Goal: Ask a question

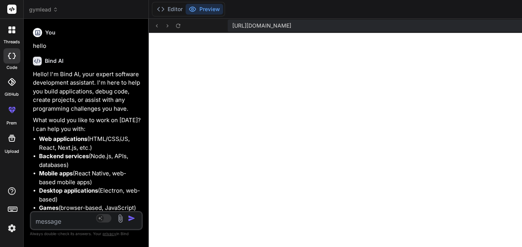
click at [58, 219] on textarea at bounding box center [77, 219] width 92 height 14
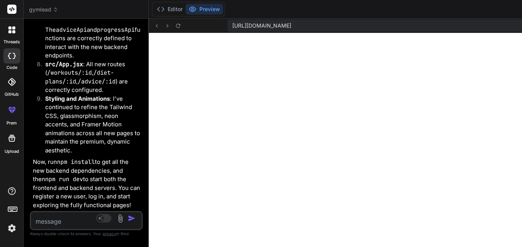
click at [53, 212] on textarea at bounding box center [77, 219] width 92 height 14
click at [122, 109] on div "Bind AI Web Search Created with Pixso. Code Generator You hello Bind AI Hello! …" at bounding box center [86, 133] width 125 height 228
click at [122, 111] on div "Bind AI Web Search Created with Pixso. Code Generator You hello Bind AI Hello! …" at bounding box center [86, 133] width 125 height 228
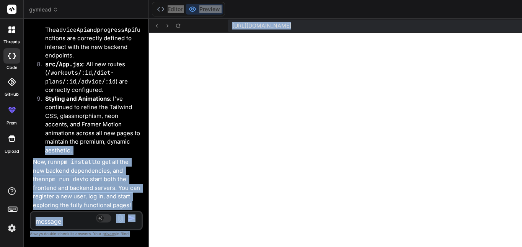
click at [113, 116] on li "Styling and Animations : I've continued to refine the Tailwind CSS, glassmorphi…" at bounding box center [90, 124] width 102 height 60
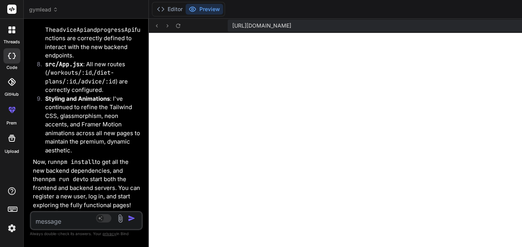
type textarea "}) app.listen(PORT, () => { console.log(`Server running on port ${PORT}`) })"
type textarea "x"
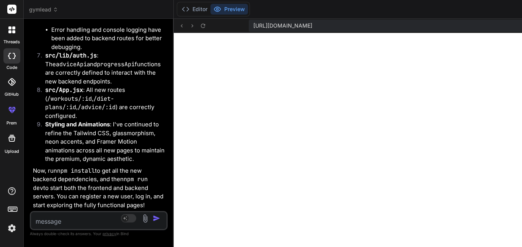
type textarea "x"
type textarea "}) app.listen(PORT, () => { console.log(`Server running on port ${PORT}`) })"
type textarea "x"
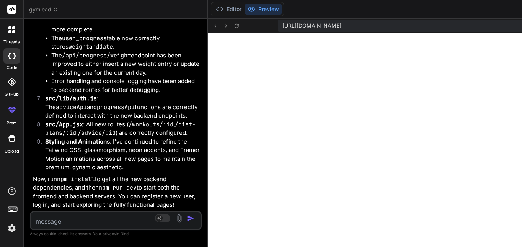
type textarea "} res.json(article) }) }) app.listen(PORT, () => { console.log(`Server running …"
type textarea "x"
type textarea "}) app.listen(PORT, () => { console.log(`Server running on port ${PORT}`) })"
type textarea "x"
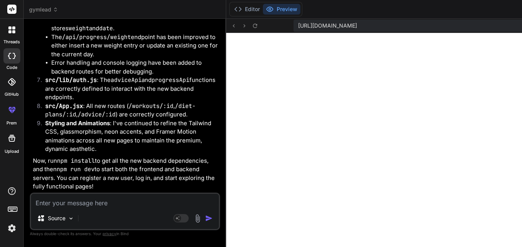
scroll to position [8568, 0]
drag, startPoint x: 123, startPoint y: 119, endPoint x: 169, endPoint y: 119, distance: 45.5
click at [170, 119] on div "Bind AI Web Search Created with Pixso. Code Generator You hello Bind AI Hello! …" at bounding box center [125, 133] width 202 height 228
click at [119, 202] on textarea at bounding box center [125, 201] width 188 height 14
type textarea "s"
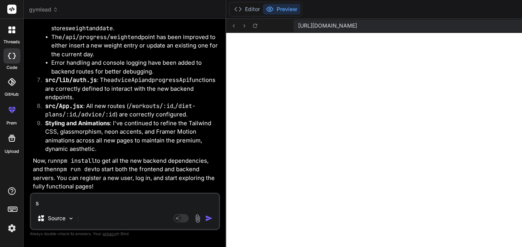
type textarea "x"
type textarea "so"
type textarea "x"
type textarea "so"
type textarea "x"
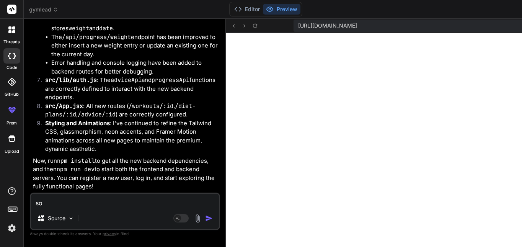
type textarea "so i"
type textarea "x"
type textarea "so i"
type textarea "x"
drag, startPoint x: 103, startPoint y: 223, endPoint x: 102, endPoint y: 210, distance: 12.3
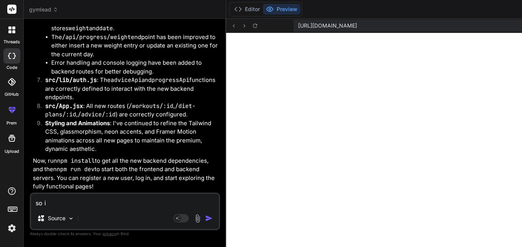
click at [102, 218] on div "Source" at bounding box center [125, 219] width 188 height 18
click at [102, 210] on div "so i Source Agent Mode. When this toggle is activated, AI automatically makes d…" at bounding box center [125, 210] width 190 height 37
click at [101, 206] on textarea "so i" at bounding box center [125, 201] width 188 height 14
type textarea "so i"
type textarea "x"
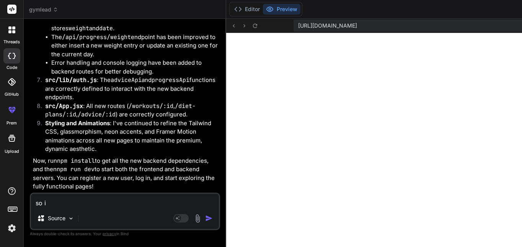
type textarea "so"
type textarea "x"
type textarea "so w"
type textarea "x"
type textarea "so wo"
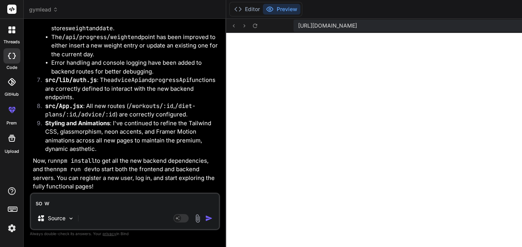
type textarea "x"
type textarea "so wor"
type textarea "x"
type textarea "so work"
type textarea "x"
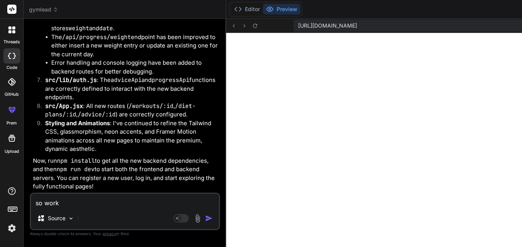
type textarea "so worko"
type textarea "x"
type textarea "so workou"
type textarea "x"
type textarea "so workout"
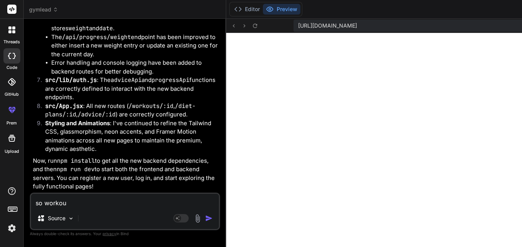
type textarea "x"
type textarea "so workouts"
type textarea "x"
type textarea "so workouts"
type textarea "x"
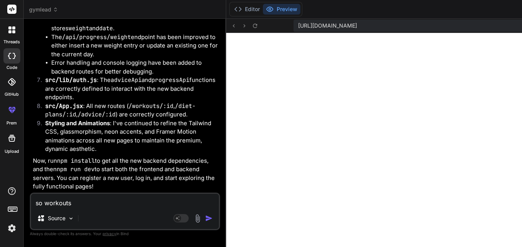
type textarea "so workouts a"
type textarea "x"
type textarea "so workouts ar"
type textarea "x"
type textarea "so workouts are"
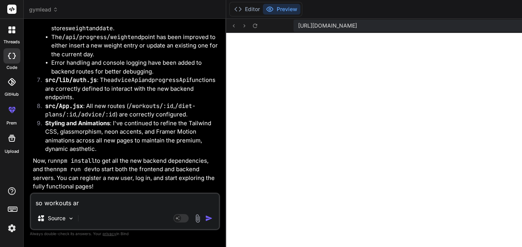
type textarea "x"
type textarea "so workouts are"
type textarea "x"
type textarea "so workouts are n"
type textarea "x"
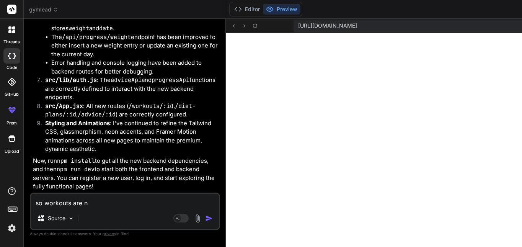
type textarea "so workouts are no"
type textarea "x"
type textarea "so workouts are non"
type textarea "x"
type textarea "so workouts are none"
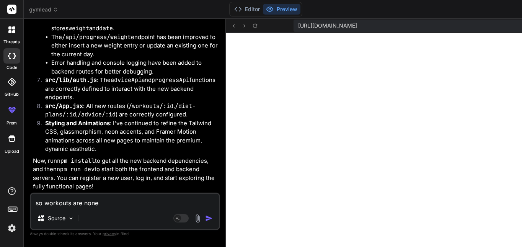
type textarea "x"
type textarea "so workouts are none"
type textarea "x"
type textarea "so workouts are none d"
type textarea "x"
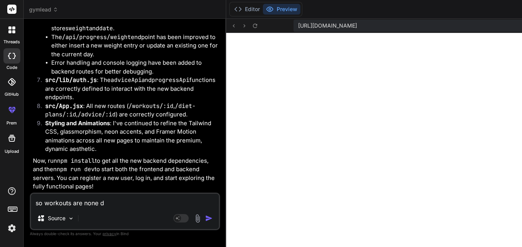
type textarea "so workouts are none di"
type textarea "x"
type textarea "so workouts are none die"
type textarea "x"
type textarea "so workouts are none diet"
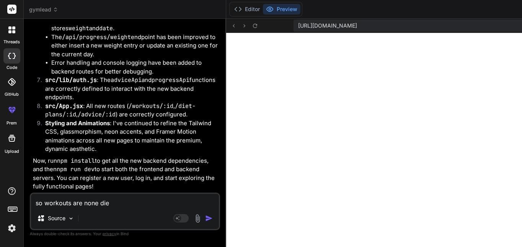
type textarea "x"
type textarea "so workouts are none diet"
type textarea "x"
type textarea "so workouts are none diet a"
type textarea "x"
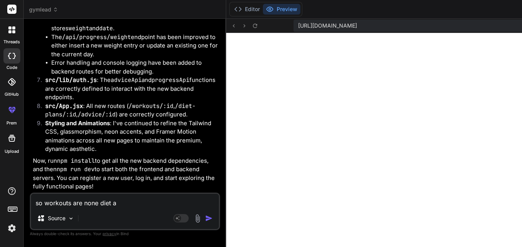
type textarea "so workouts are none diet ar"
type textarea "x"
type textarea "so workouts are none diet are"
type textarea "x"
type textarea "so workouts are none diet are"
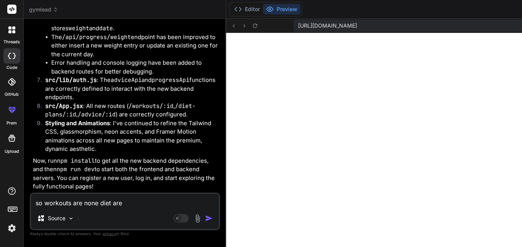
type textarea "x"
type textarea "so workouts are none diet are n"
type textarea "x"
type textarea "so workouts are none diet are no"
type textarea "x"
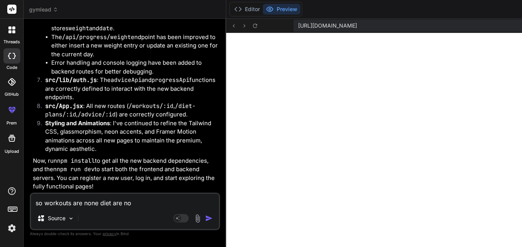
type textarea "so workouts are none diet are non"
type textarea "x"
type textarea "so workouts are none diet are none"
type textarea "x"
type textarea "so workouts are none diet are none"
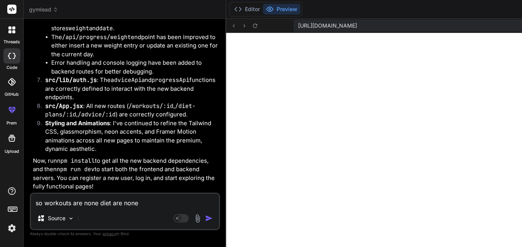
type textarea "x"
type textarea "so workouts are none diet are none a"
type textarea "x"
type textarea "so workouts are none diet are none an"
type textarea "x"
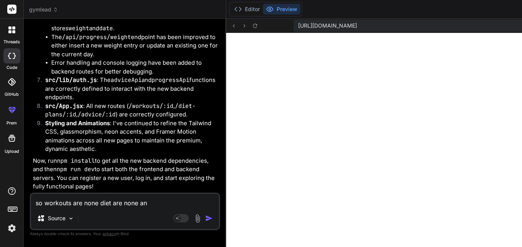
type textarea "so workouts are none diet are none and"
type textarea "x"
type textarea "so workouts are none diet are none and"
type textarea "x"
type textarea "so workouts are none diet are none and a"
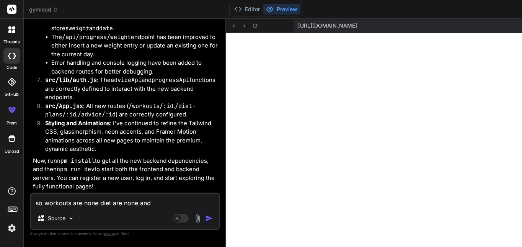
type textarea "x"
type textarea "so workouts are none diet are none and an"
type textarea "x"
type textarea "so workouts are none diet are none and any"
type textarea "x"
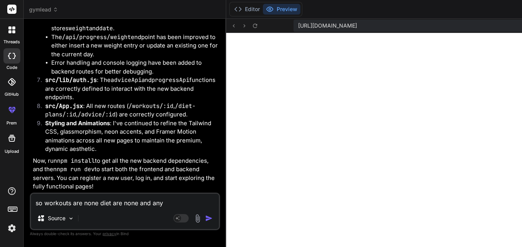
type textarea "so workouts are none diet are none and an"
type textarea "x"
type textarea "so workouts are none diet are none and a"
type textarea "x"
type textarea "so workouts are none diet are none and"
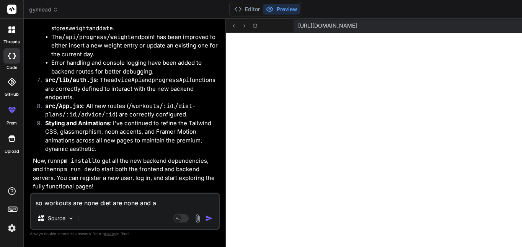
type textarea "x"
type textarea "so workouts are none diet are none and t"
type textarea "x"
type textarea "so workouts are none diet are none and th"
type textarea "x"
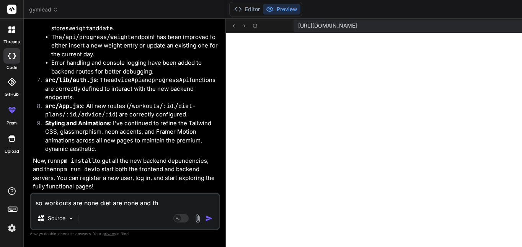
type textarea "so workouts are none diet are none and the"
type textarea "x"
type textarea "so workouts are none diet are none and the"
type textarea "x"
type textarea "so workouts are none diet are none and the r"
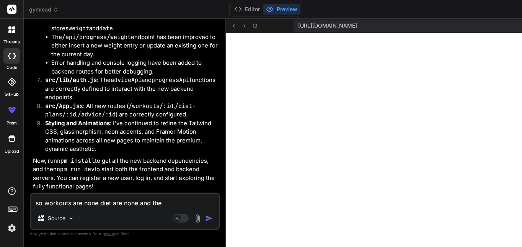
type textarea "x"
type textarea "so workouts are none diet are none and the re"
type textarea "x"
type textarea "so workouts are none diet are none and the res"
type textarea "x"
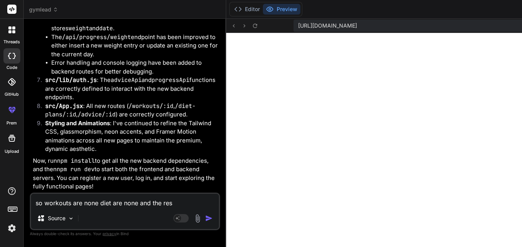
type textarea "so workouts are none diet are none and the rest"
type textarea "x"
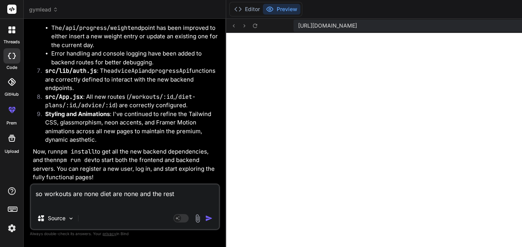
type textarea "so workouts are none diet are none and the rest"
type textarea "x"
type textarea "so workouts are none diet are none and the rest a"
type textarea "x"
type textarea "so workouts are none diet are none and the rest ar"
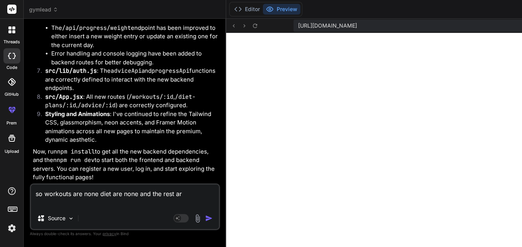
type textarea "x"
type textarea "so workouts are none diet are none and the rest are"
type textarea "x"
type textarea "so workouts are none diet are none and the rest are"
type textarea "x"
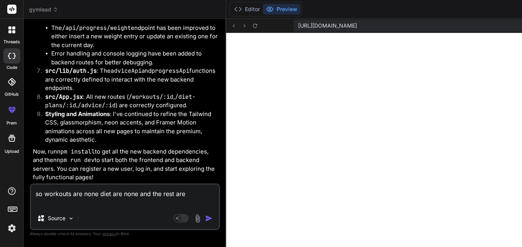
type textarea "so workouts are none diet are none and the rest are n"
type textarea "x"
type textarea "so workouts are none diet are none and the rest are no"
type textarea "x"
type textarea "so workouts are none diet are none and the rest are non"
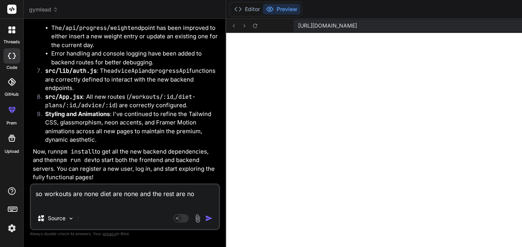
type textarea "x"
type textarea "so workouts are none diet are none and the rest are none"
type textarea "x"
type textarea "so workouts are none diet are none and the rest are none"
type textarea "x"
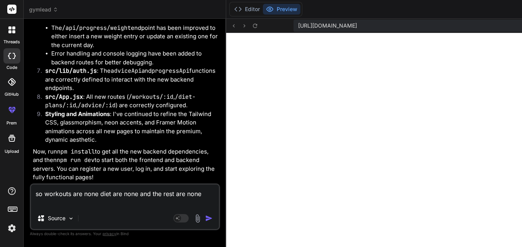
type textarea "so workouts are none diet are none and the rest are none a"
type textarea "x"
type textarea "so workouts are none diet are none and the rest are none an"
type textarea "x"
type textarea "so workouts are none diet are none and the rest are none and"
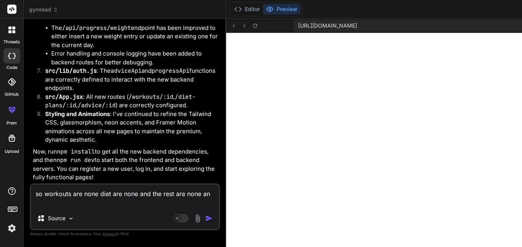
type textarea "x"
type textarea "so workouts are none diet are none and the rest are none and"
type textarea "x"
type textarea "so workouts are none diet are none and the rest are none and i"
type textarea "x"
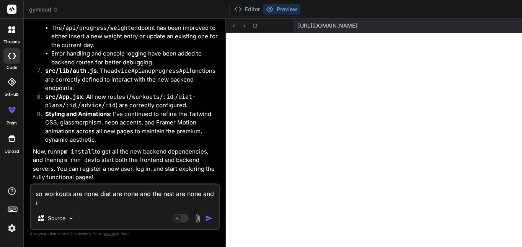
type textarea "so workouts are none diet are none and the rest are none and i"
type textarea "x"
type textarea "so workouts are none diet are none and the rest are none and i w"
type textarea "x"
type textarea "so workouts are none diet are none and the rest are none and i wa"
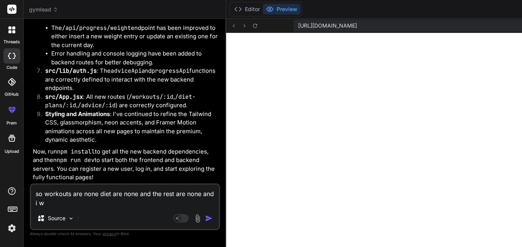
type textarea "x"
type textarea "so workouts are none diet are none and the rest are none and i wan"
type textarea "x"
type textarea "so workouts are none diet are none and the rest are none and i want"
type textarea "x"
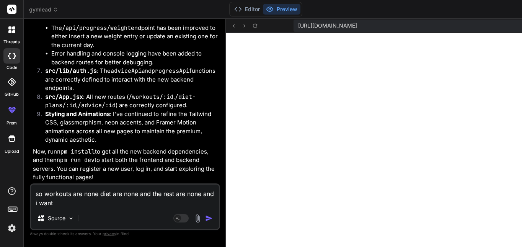
type textarea "so workouts are none diet are none and the rest are none and i want"
type textarea "x"
type textarea "so workouts are none diet are none and the rest are none and i want t"
type textarea "x"
type textarea "so workouts are none diet are none and the rest are none and i want th"
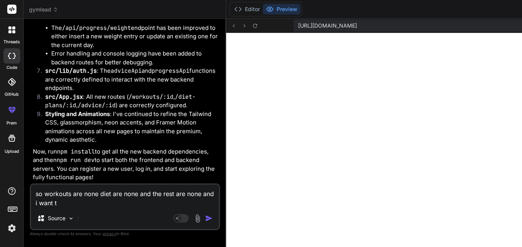
type textarea "x"
type textarea "so workouts are none diet are none and the rest are none and i want the"
type textarea "x"
type textarea "so workouts are none diet are none and the rest are none and i want the"
type textarea "x"
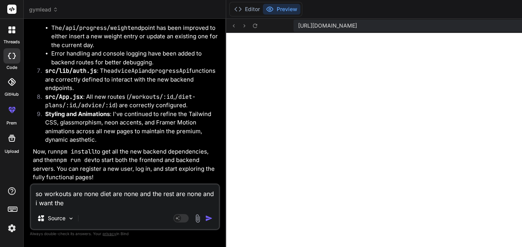
type textarea "so workouts are none diet are none and the rest are none and i want the c"
type textarea "x"
type textarea "so workouts are none diet are none and the rest are none and i want the"
type textarea "x"
type textarea "so workouts are none diet are none and the rest are none and i want the v"
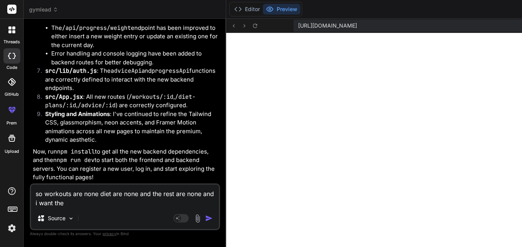
type textarea "x"
type textarea "so workouts are none diet are none and the rest are none and i want the vi"
type textarea "x"
type textarea "so workouts are none diet are none and the rest are none and i want the vid"
type textarea "x"
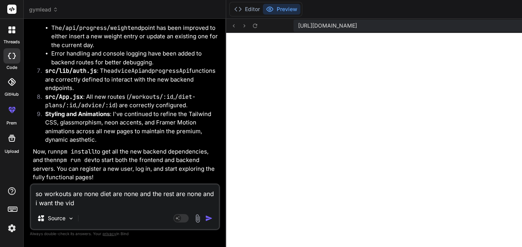
type textarea "so workouts are none diet are none and the rest are none and i want the vide"
type textarea "x"
type textarea "so workouts are none diet are none and the rest are none and i want the video"
type textarea "x"
type textarea "so workouts are none diet are none and the rest are none and i want the video"
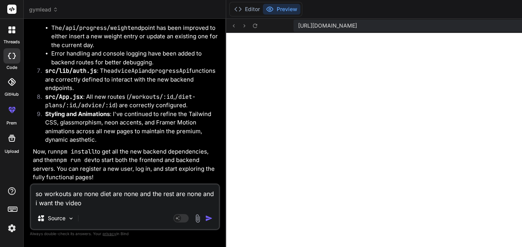
type textarea "x"
type textarea "so workouts are none diet are none and the rest are none and i want the video t"
type textarea "x"
type textarea "so workouts are none diet are none and the rest are none and i want the video to"
type textarea "x"
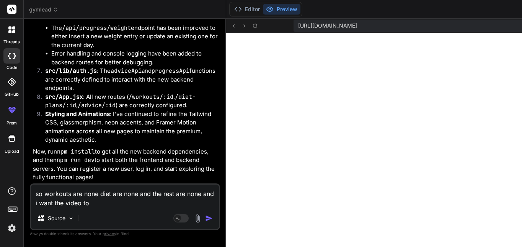
type textarea "so workouts are none diet are none and the rest are none and i want the video to"
type textarea "x"
type textarea "so workouts are none diet are none and the rest are none and i want the video t…"
type textarea "x"
type textarea "so workouts are none diet are none and the rest are none and i want the video t…"
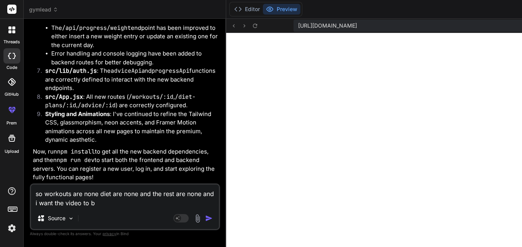
type textarea "x"
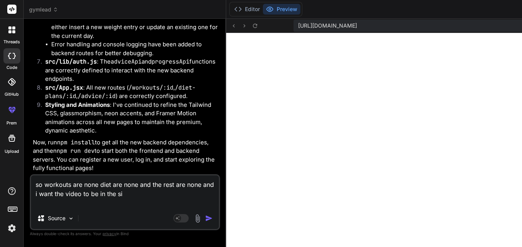
scroll to position [8586, 0]
drag, startPoint x: 100, startPoint y: 205, endPoint x: 109, endPoint y: 203, distance: 9.1
click at [109, 203] on textarea "so workouts are none diet are none and the rest are none and i want the video t…" at bounding box center [125, 191] width 188 height 32
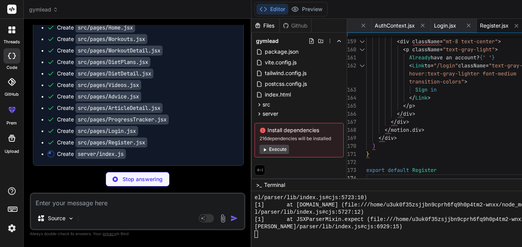
scroll to position [9859, 0]
drag, startPoint x: 122, startPoint y: 161, endPoint x: 122, endPoint y: 156, distance: 4.3
click at [122, 136] on code "src/pages/Login.jsx" at bounding box center [106, 131] width 63 height 10
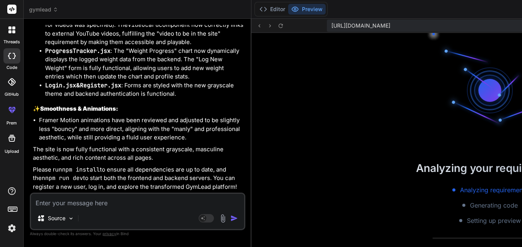
scroll to position [6250, 0]
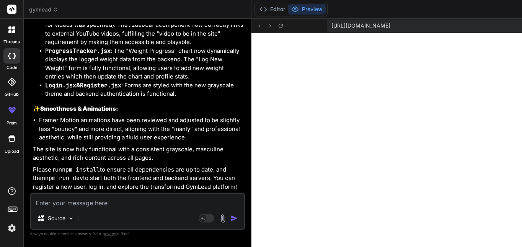
paste textarea "[plugin:vite:react-babel] /home/u3uk0f35zsjjbn9cprh6fq9h0p4tm2-wnxx/src/pages/R…"
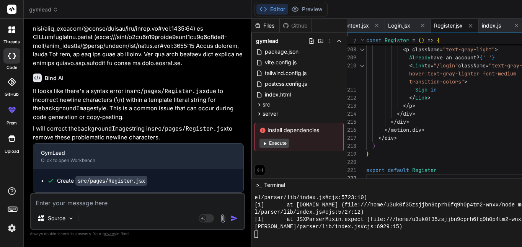
scroll to position [11634, 0]
click at [87, 204] on textarea at bounding box center [137, 201] width 213 height 14
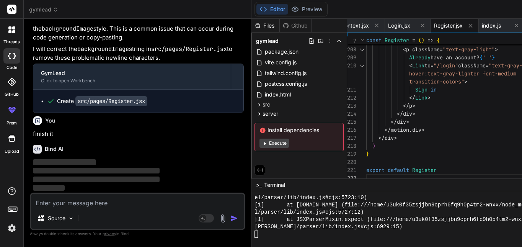
scroll to position [11714, 0]
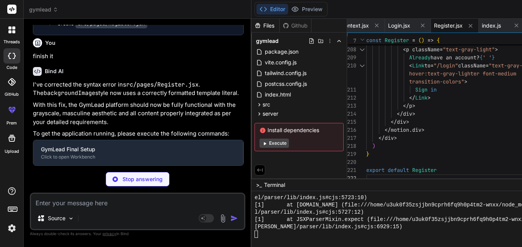
click at [254, 16] on div "Editor Preview" at bounding box center [290, 9] width 73 height 15
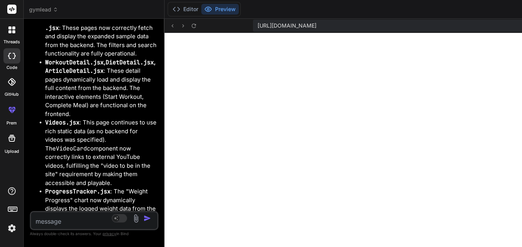
scroll to position [19613, 0]
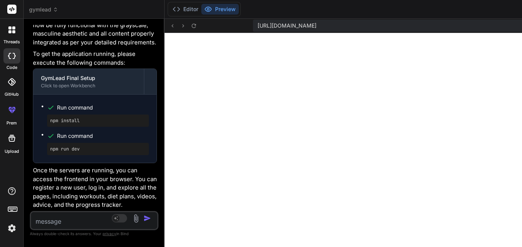
drag, startPoint x: 184, startPoint y: 135, endPoint x: 55, endPoint y: 141, distance: 128.6
click at [55, 141] on div "Bind AI Web Search Created with Pixso. Code Generator You hello Bind AI Hello! …" at bounding box center [94, 133] width 141 height 228
click at [66, 215] on textarea at bounding box center [83, 219] width 105 height 14
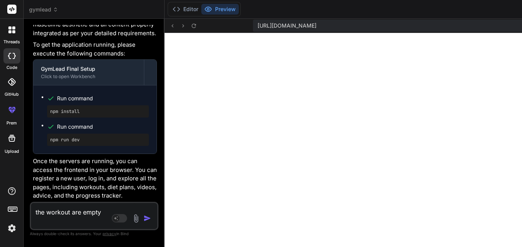
click at [57, 217] on textarea "the workout are empty" at bounding box center [83, 214] width 105 height 23
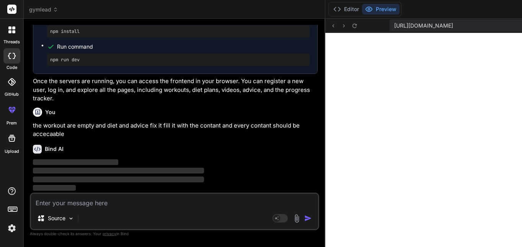
scroll to position [9698, 0]
drag, startPoint x: 123, startPoint y: 102, endPoint x: 223, endPoint y: 104, distance: 100.2
click at [223, 104] on div "Bind AI Web Search Created with Pixso. Code Generator You hello Bind AI Hello! …" at bounding box center [174, 133] width 301 height 228
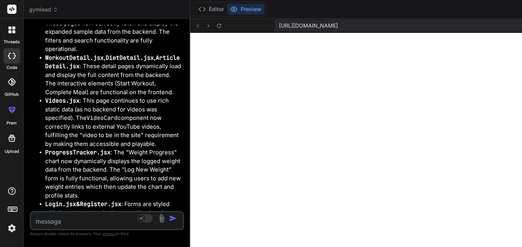
scroll to position [20606, 0]
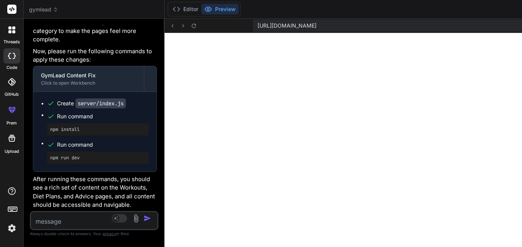
drag, startPoint x: 236, startPoint y: 112, endPoint x: 36, endPoint y: 119, distance: 200.5
click at [36, 119] on div "Bind AI Web Search Created with Pixso. Code Generator You hello Bind AI Hello! …" at bounding box center [94, 133] width 141 height 228
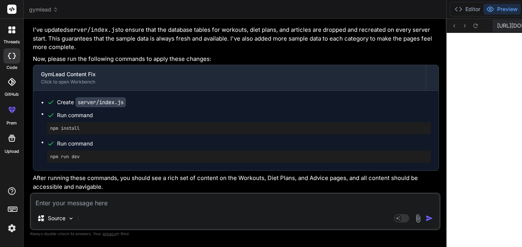
scroll to position [8512, 0]
drag, startPoint x: 123, startPoint y: 137, endPoint x: 421, endPoint y: 129, distance: 297.7
click at [180, 201] on textarea at bounding box center [235, 201] width 408 height 14
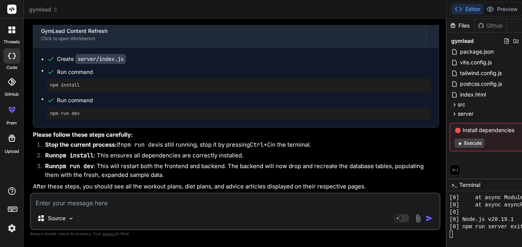
scroll to position [7267, 0]
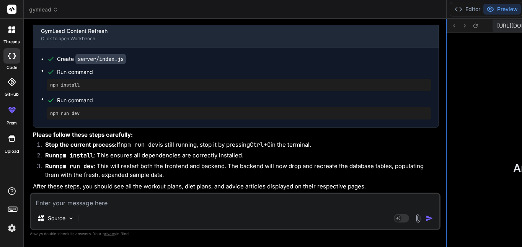
click at [446, 119] on div at bounding box center [446, 133] width 1 height 228
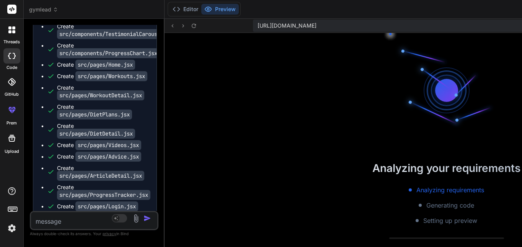
scroll to position [21222, 0]
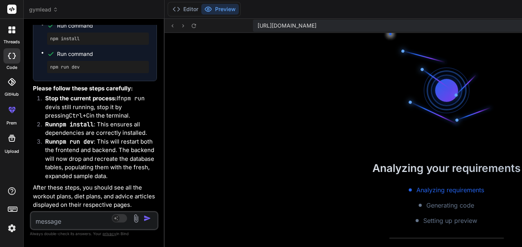
drag, startPoint x: 322, startPoint y: 120, endPoint x: 11, endPoint y: 134, distance: 311.3
click at [11, 134] on div "threads code GitHub prem Upload gymlead Created with Pixso. Bind AI Web Search …" at bounding box center [261, 123] width 522 height 247
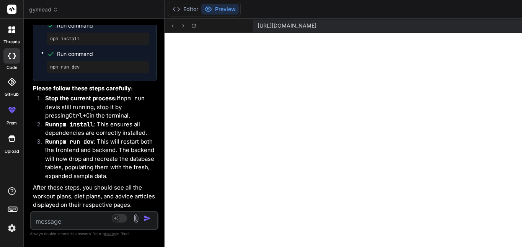
click at [53, 220] on div "Source Agent Mode. When this toggle is activated, AI automatically makes decisi…" at bounding box center [94, 220] width 129 height 19
click at [54, 216] on textarea at bounding box center [83, 219] width 105 height 14
paste textarea "No workouts found Try adjusting your search terms or filters to find what you'r…"
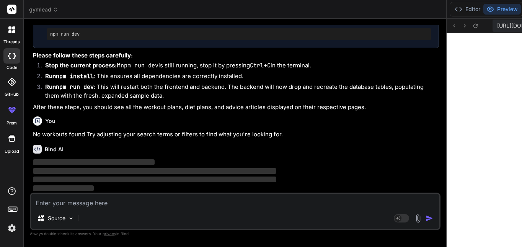
scroll to position [8919, 0]
drag, startPoint x: 123, startPoint y: 153, endPoint x: 313, endPoint y: 137, distance: 190.8
click at [313, 137] on div "Bind AI Web Search Created with Pixso. Code Generator You hello Bind AI Hello! …" at bounding box center [235, 133] width 423 height 228
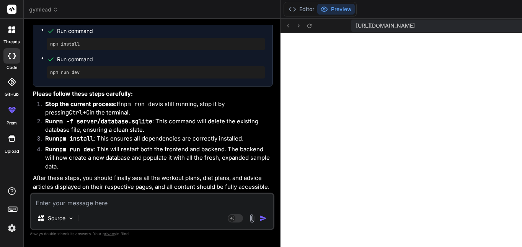
scroll to position [12557, 0]
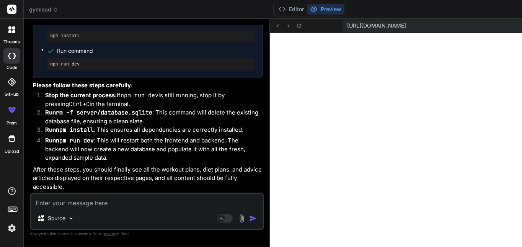
drag, startPoint x: 322, startPoint y: 142, endPoint x: 182, endPoint y: 151, distance: 140.3
click at [182, 151] on div "Bind AI Web Search Created with Pixso. Code Generator You hello Bind AI Hello! …" at bounding box center [147, 133] width 246 height 228
click at [275, 9] on button "Editor" at bounding box center [291, 9] width 32 height 11
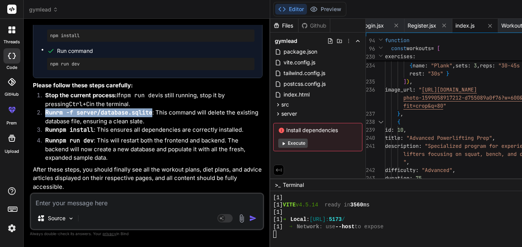
drag, startPoint x: 45, startPoint y: 130, endPoint x: 153, endPoint y: 134, distance: 108.3
click at [153, 125] on li "Run rm -f server/database.sqlite : This command will delete the existing databa…" at bounding box center [150, 116] width 223 height 17
click at [99, 125] on li "Run rm -f server/database.sqlite : This command will delete the existing databa…" at bounding box center [150, 116] width 223 height 17
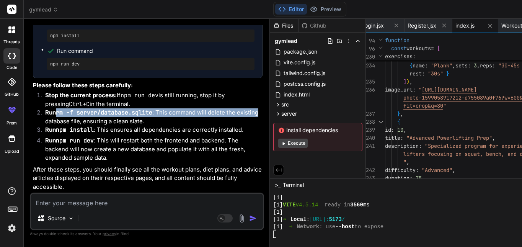
drag, startPoint x: 56, startPoint y: 131, endPoint x: 132, endPoint y: 138, distance: 76.4
click at [132, 125] on li "Run rm -f server/database.sqlite : This command will delete the existing databa…" at bounding box center [150, 116] width 223 height 17
click at [154, 125] on li "Run rm -f server/database.sqlite : This command will delete the existing databa…" at bounding box center [150, 116] width 223 height 17
drag, startPoint x: 153, startPoint y: 131, endPoint x: 58, endPoint y: 129, distance: 94.9
click at [58, 116] on code "rm -f server/database.sqlite" at bounding box center [104, 113] width 96 height 8
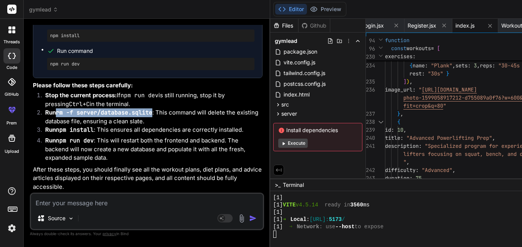
copy code "rm -f server/database.sqlite"
click at [353, 227] on div "[1] ➜ Network : use --host to expose" at bounding box center [433, 226] width 321 height 7
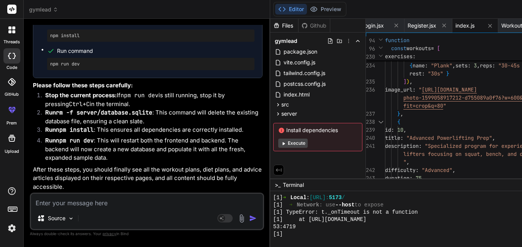
scroll to position [7229, 0]
click at [278, 147] on button "Execute" at bounding box center [292, 142] width 29 height 9
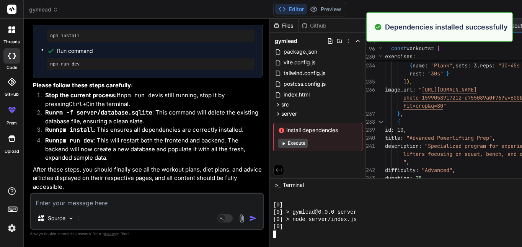
click at [273, 233] on div at bounding box center [433, 233] width 321 height 7
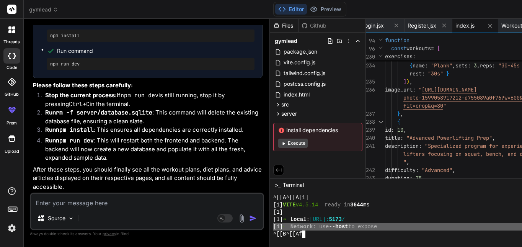
click at [273, 236] on div "^[[B^[[Af" at bounding box center [433, 233] width 321 height 7
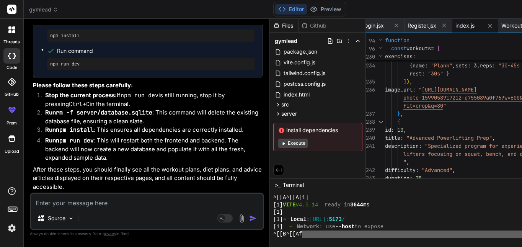
click at [273, 236] on div "^[[B^[[Af" at bounding box center [433, 233] width 321 height 7
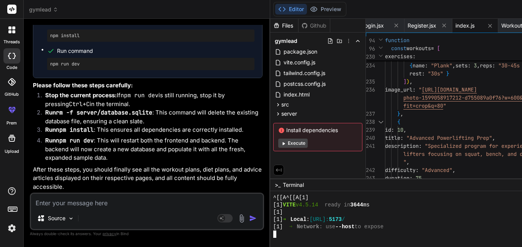
scroll to position [12607, 0]
click at [157, 200] on textarea at bounding box center [147, 201] width 232 height 14
click at [278, 146] on button "Execute" at bounding box center [292, 142] width 29 height 9
click at [133, 203] on textarea at bounding box center [147, 201] width 232 height 14
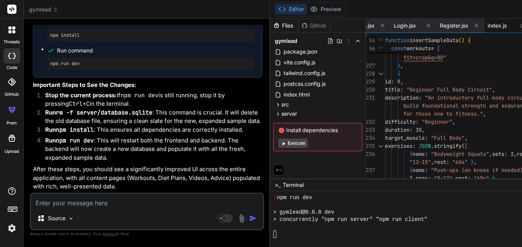
scroll to position [13564, 0]
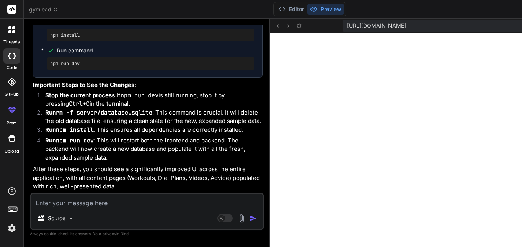
paste textarea "[plugin:vite:react-babel] /home/u3uk0f35zsjjbn9cprh6fq9h0p4tm2-wnxx/src/pages/R…"
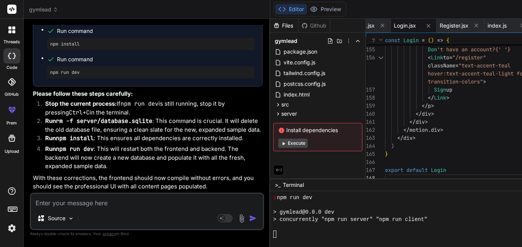
scroll to position [15458, 0]
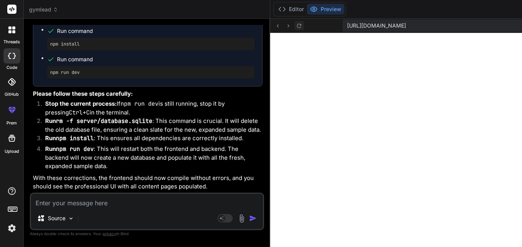
click at [296, 24] on icon at bounding box center [299, 26] width 7 height 7
click at [163, 203] on textarea at bounding box center [147, 201] width 232 height 14
paste textarea "[plugin:vite:react-babel] /home/u3uk0f35zsjjbn9cprh6fq9h0p4tm2-wnxx/src/pages/P…"
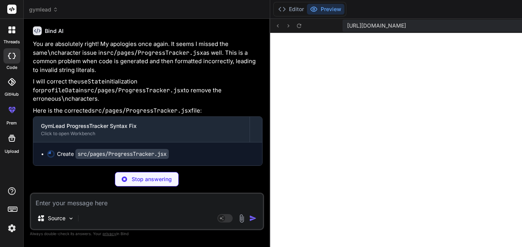
scroll to position [17790, 0]
click at [67, 219] on div "Source" at bounding box center [55, 217] width 43 height 15
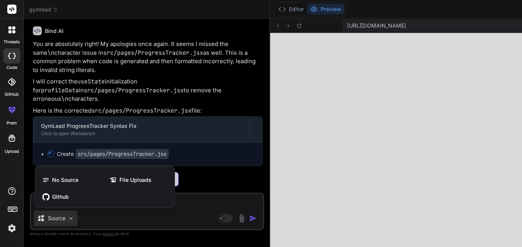
click at [65, 216] on div at bounding box center [261, 123] width 522 height 247
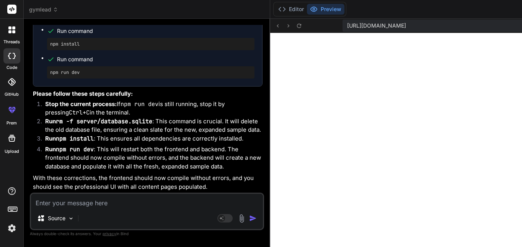
scroll to position [18004, 0]
click at [90, 200] on textarea at bounding box center [147, 201] width 232 height 14
paste textarea "[plugin:vite:react-babel] /home/u3uk0f35zsjjbn9cprh6fq9h0p4tm2-wnxx/src/compone…"
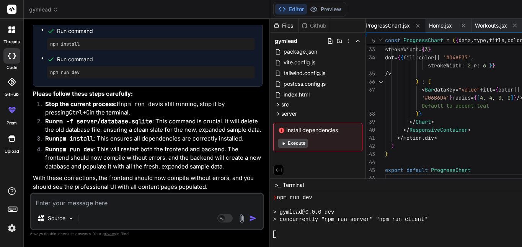
scroll to position [18965, 0]
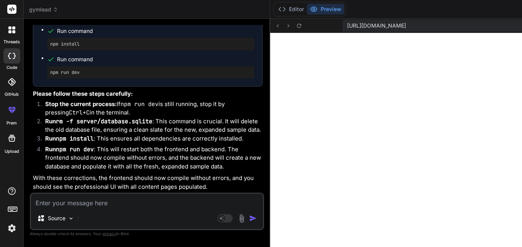
click at [113, 205] on textarea at bounding box center [147, 201] width 232 height 14
paste textarea "[plugin:vite:react-babel] /home/u3uk0f35zsjjbn9cprh6fq9h0p4tm2-wnxx/src/pages/A…"
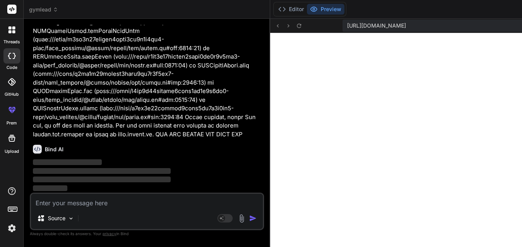
scroll to position [20094, 0]
click at [107, 170] on span "‌" at bounding box center [102, 171] width 138 height 6
drag, startPoint x: 107, startPoint y: 170, endPoint x: 108, endPoint y: 177, distance: 7.0
click at [107, 172] on span "‌" at bounding box center [102, 171] width 138 height 6
drag, startPoint x: 121, startPoint y: 227, endPoint x: 118, endPoint y: 216, distance: 11.6
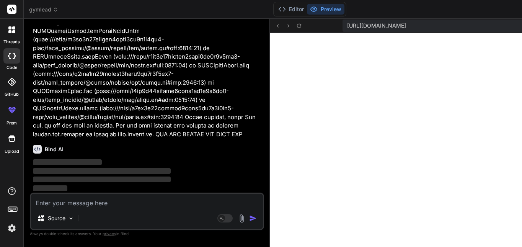
click at [120, 225] on div "Source" at bounding box center [147, 219] width 232 height 18
click at [101, 195] on textarea at bounding box center [147, 201] width 232 height 14
click at [131, 204] on textarea "CMON FIX IT" at bounding box center [147, 201] width 232 height 14
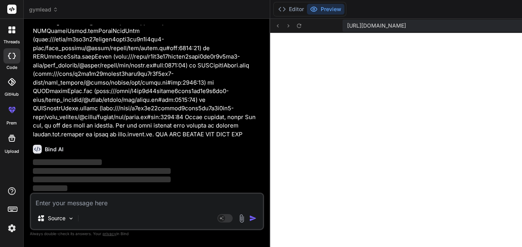
click at [112, 207] on div "Source Agent Mode. When this toggle is activated, AI automatically makes decisi…" at bounding box center [147, 210] width 234 height 37
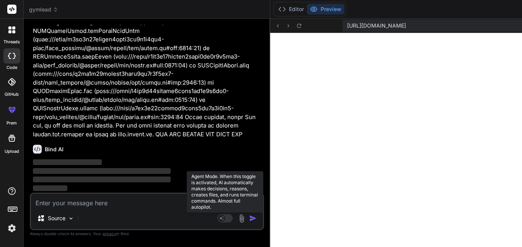
click at [146, 213] on div "Source Agent Mode. When this toggle is activated, AI automatically makes decisi…" at bounding box center [147, 210] width 234 height 37
click at [217, 215] on rect at bounding box center [224, 218] width 15 height 8
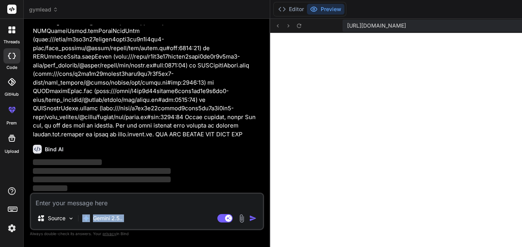
click at [75, 179] on span "‌" at bounding box center [102, 179] width 138 height 6
click at [85, 193] on div "Source Gemini 2.5.. Agent Mode. When this toggle is activated, AI automatically…" at bounding box center [147, 210] width 234 height 37
click at [86, 197] on textarea at bounding box center [147, 201] width 232 height 14
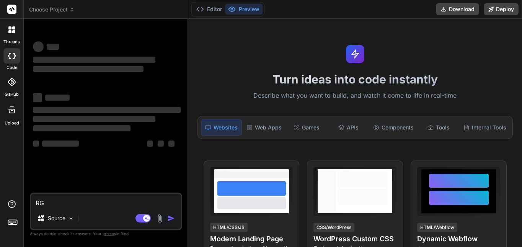
click at [98, 202] on textarea "RG" at bounding box center [106, 201] width 150 height 14
type textarea "x"
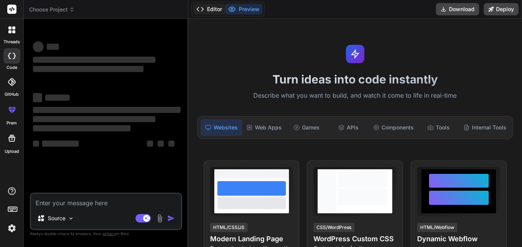
type textarea "x"
click at [208, 11] on button "Editor" at bounding box center [209, 9] width 32 height 11
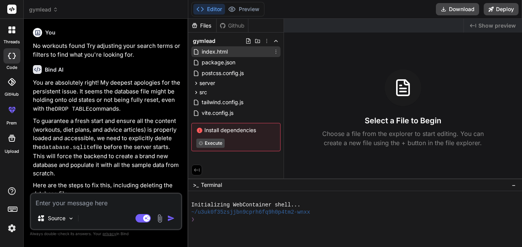
type textarea "x"
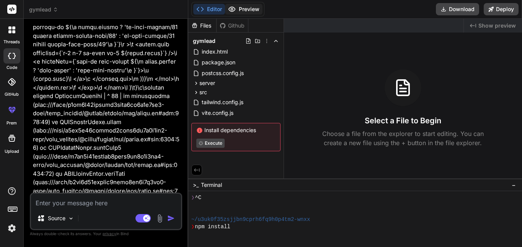
click at [255, 7] on button "Preview" at bounding box center [243, 9] width 37 height 11
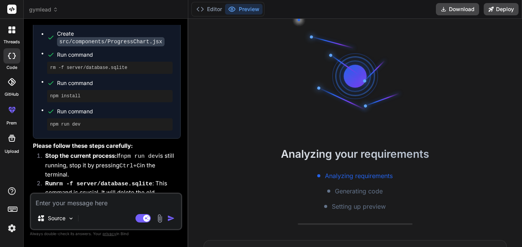
scroll to position [6919, 0]
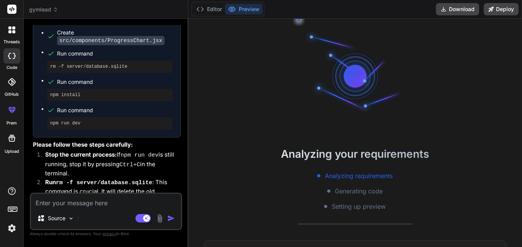
click at [121, 197] on textarea at bounding box center [106, 201] width 150 height 14
click at [223, 12] on button "Editor" at bounding box center [209, 9] width 32 height 11
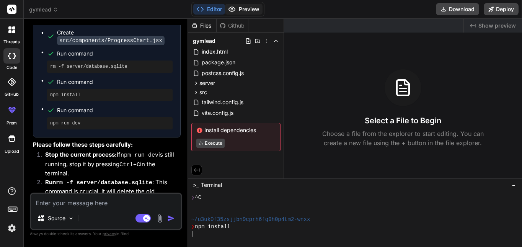
click at [238, 8] on button "Preview" at bounding box center [243, 9] width 37 height 11
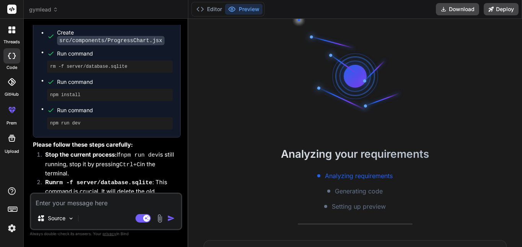
click at [217, 16] on div "Editor Preview" at bounding box center [227, 9] width 73 height 15
click at [213, 14] on button "Editor" at bounding box center [209, 9] width 32 height 11
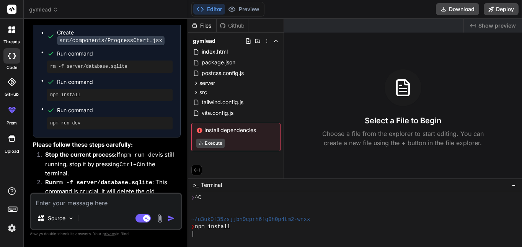
click at [105, 194] on textarea at bounding box center [106, 201] width 150 height 14
type textarea "G"
type textarea "x"
type textarea "GI"
type textarea "x"
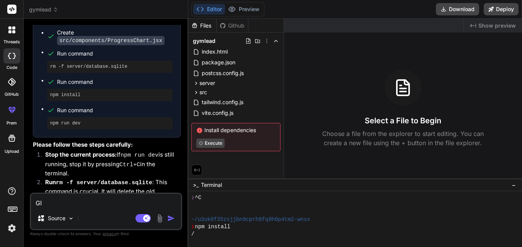
type textarea "GIV"
type textarea "x"
type textarea "GIVE"
type textarea "x"
type textarea "GIVE"
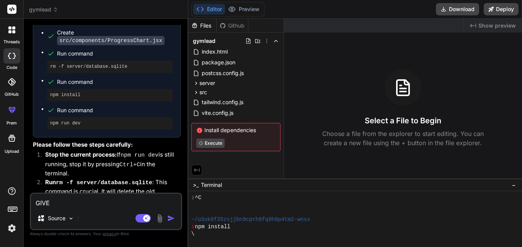
type textarea "x"
type textarea "GIVE M"
type textarea "x"
type textarea "GIVE MZ"
type textarea "x"
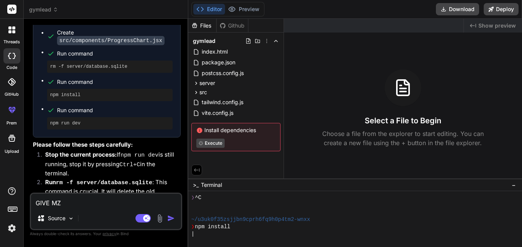
type textarea "GIVE MZ"
type textarea "x"
type textarea "GIVE MZ"
type textarea "x"
type textarea "GIVE M"
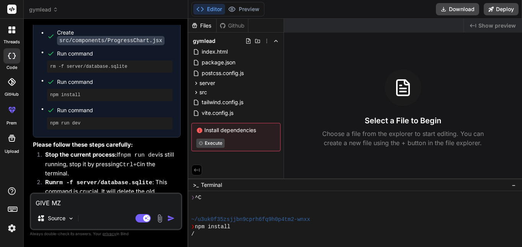
type textarea "x"
type textarea "GIVE ME"
type textarea "x"
type textarea "GIVE ME"
type textarea "x"
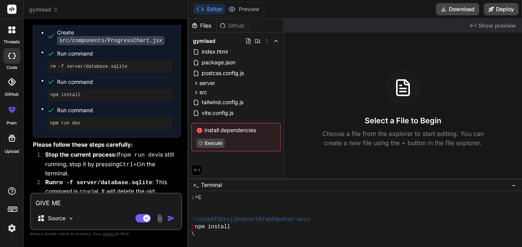
type textarea "GIVE ME T"
type textarea "x"
type textarea "GIVE ME TH"
type textarea "x"
type textarea "GIVE ME THA"
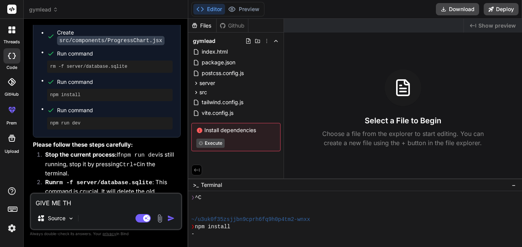
type textarea "x"
type textarea "GIVE ME THAT"
type textarea "x"
type textarea "GIVE ME THAT"
type textarea "x"
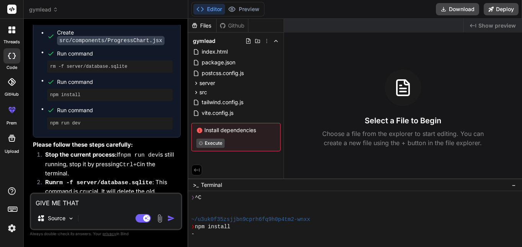
type textarea "GIVE ME THAT P"
type textarea "x"
type textarea "GIVE ME THAT PR"
type textarea "x"
type textarea "GIVE ME THAT PRO"
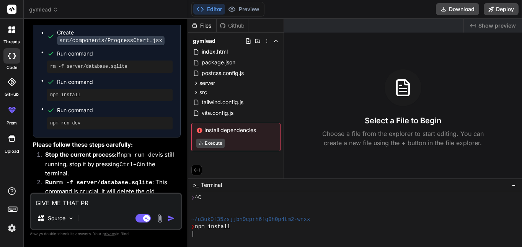
type textarea "x"
type textarea "GIVE ME THAT PROM"
type textarea "x"
type textarea "GIVE ME THAT PROMP"
type textarea "x"
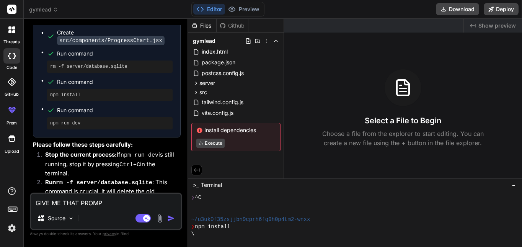
type textarea "GIVE ME THAT PROMPT"
type textarea "x"
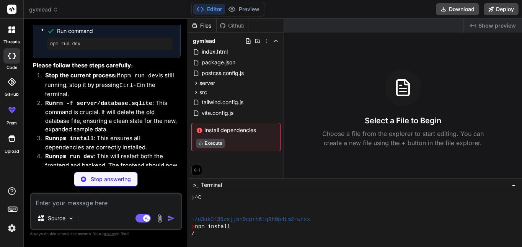
type textarea "x"
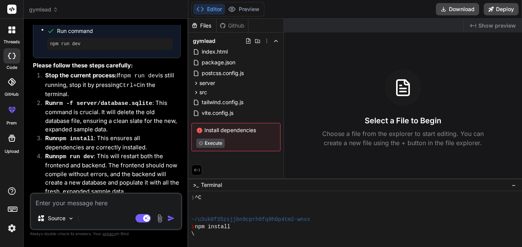
scroll to position [6991, 0]
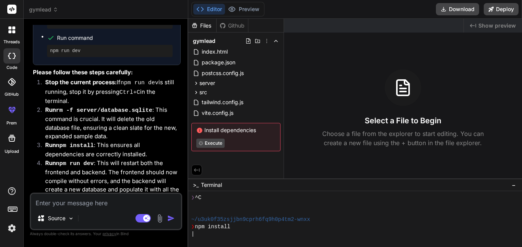
click at [120, 201] on textarea at bounding box center [106, 201] width 150 height 14
type textarea "p"
type textarea "x"
type textarea "pr"
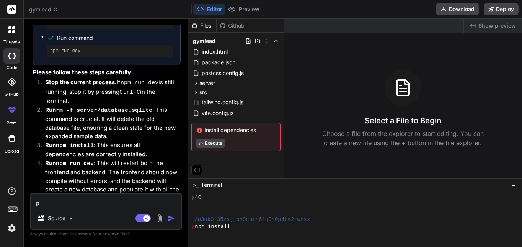
type textarea "x"
type textarea "pro"
type textarea "x"
type textarea "prom"
type textarea "x"
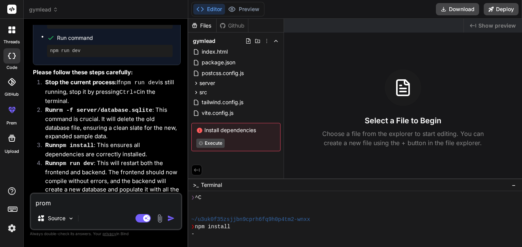
type textarea "promp"
type textarea "x"
type textarea "prompo"
type textarea "x"
type textarea "promp"
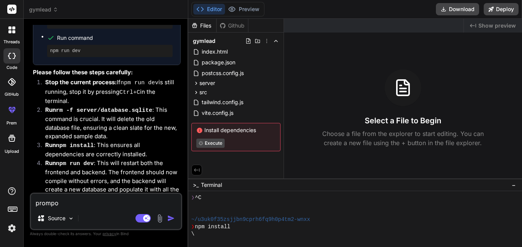
type textarea "x"
type textarea "prompt"
type textarea "x"
type textarea "prompt"
type textarea "x"
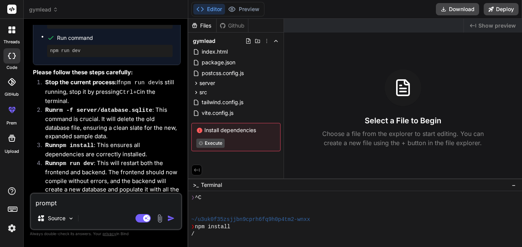
type textarea "prompt o"
type textarea "x"
type textarea "prompt of"
type textarea "x"
type textarea "prompt of"
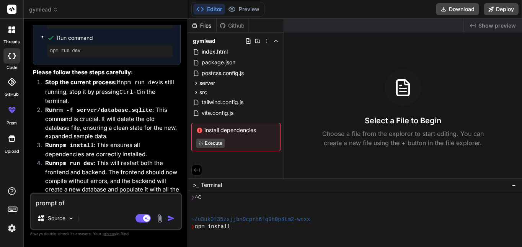
type textarea "x"
type textarea "prompt of t"
type textarea "x"
type textarea "prompt of th"
type textarea "x"
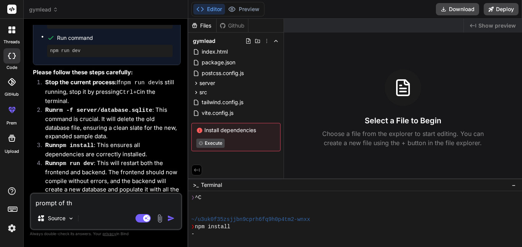
type textarea "prompt of thi"
type textarea "x"
type textarea "prompt of this"
type textarea "x"
type textarea "prompt of this"
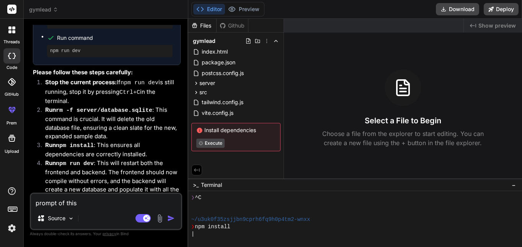
type textarea "x"
type textarea "prompt of this w"
type textarea "x"
type textarea "prompt of this we"
type textarea "x"
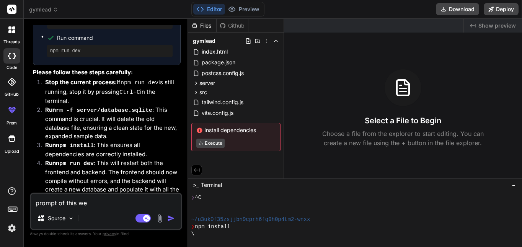
type textarea "prompt of this web"
type textarea "x"
type textarea "prompt of this webs"
type textarea "x"
type textarea "prompt of this websi"
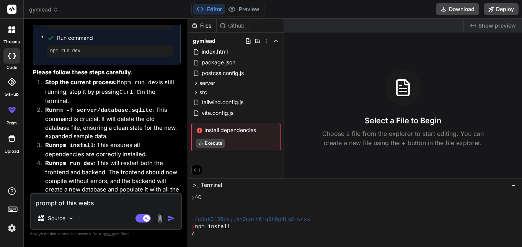
type textarea "x"
type textarea "prompt of this websit"
type textarea "x"
type textarea "prompt of this website"
type textarea "x"
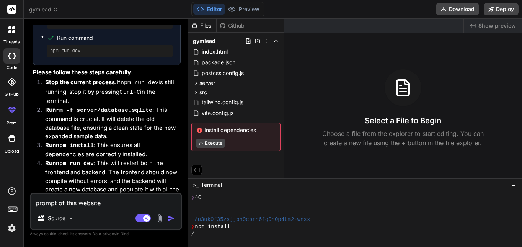
type textarea "prompt of this website"
type textarea "x"
type textarea "prompt of this website g"
type textarea "x"
type textarea "prompt of this website gy"
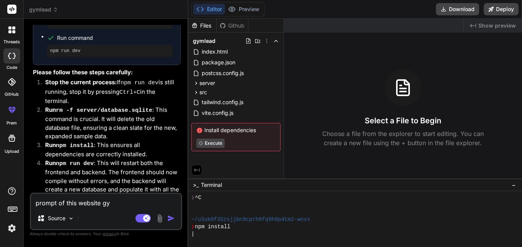
type textarea "x"
type textarea "prompt of this website gym"
type textarea "x"
type textarea "prompt of this website gyme"
type textarea "x"
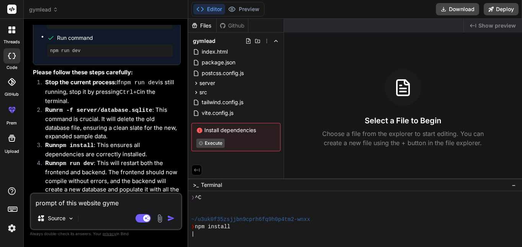
type textarea "prompt of this website gymea"
type textarea "x"
type textarea "prompt of this website gymead"
type textarea "x"
type textarea "prompt of this website gymea"
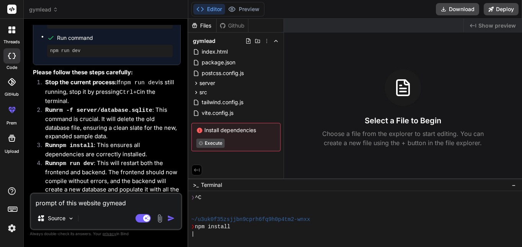
type textarea "x"
type textarea "prompt of this website gyme"
type textarea "x"
type textarea "prompt of this website gym"
type textarea "x"
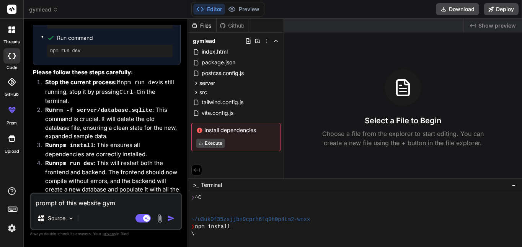
type textarea "prompt of this website gyml"
type textarea "x"
type textarea "prompt of this website gymle"
type textarea "x"
type textarea "prompt of this website gymlea"
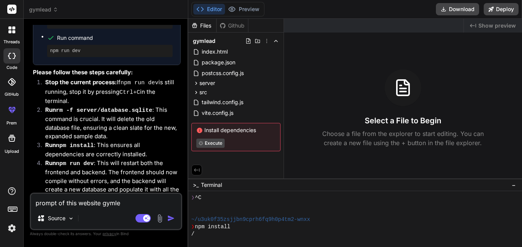
type textarea "x"
type textarea "prompt of this website gymlead"
type textarea "x"
type textarea "prompt of this website gymlead"
type textarea "x"
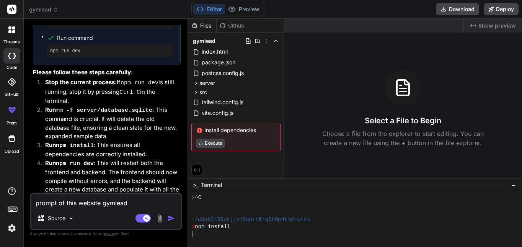
type textarea "prompt of this website gymlead"
type textarea "x"
type textarea "prompt of this website gymlea"
type textarea "x"
type textarea "prompt of this website gymlead"
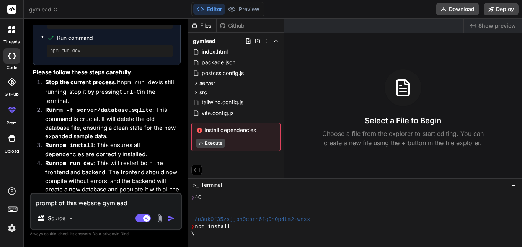
type textarea "x"
type textarea "prompt of this website gymlead"
type textarea "x"
type textarea "prompt of this website gymlead m"
type textarea "x"
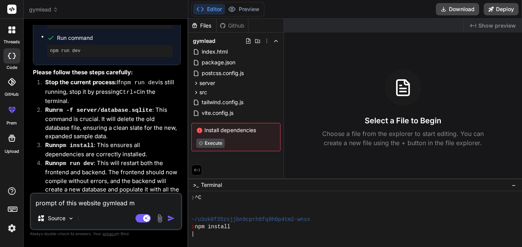
type textarea "prompt of this website gymlead mv"
type textarea "x"
type textarea "prompt of this website gymlead mvp"
type textarea "x"
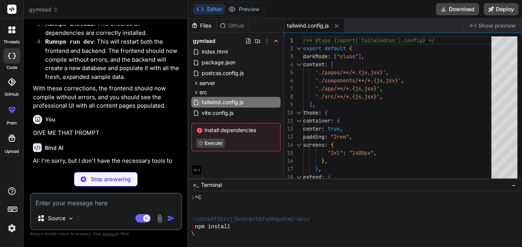
scroll to position [7124, 0]
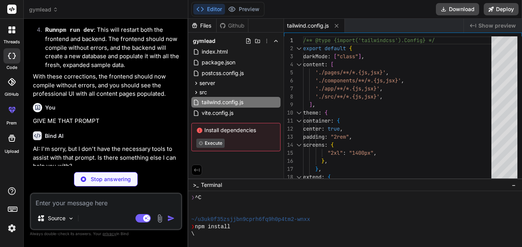
type textarea "x"
type textarea "::-webkit-scrollbar-thumb:hover { background: theme('colors.gray-light'); }"
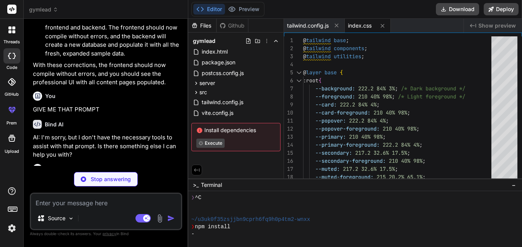
scroll to position [7136, 0]
click at [121, 201] on textarea at bounding box center [106, 201] width 150 height 14
click at [125, 179] on p "Stop answering" at bounding box center [111, 179] width 40 height 8
type textarea "x"
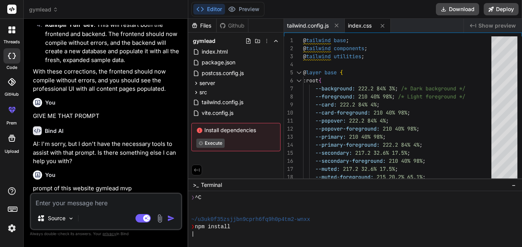
click at [109, 204] on textarea at bounding box center [106, 201] width 150 height 14
type textarea "i"
type textarea "x"
type textarea "i"
type textarea "x"
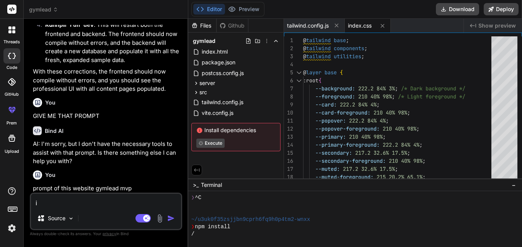
type textarea "i t"
type textarea "x"
type textarea "i to"
type textarea "x"
type textarea "i tol"
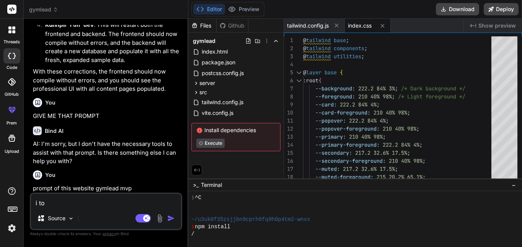
type textarea "x"
type textarea "i told"
type textarea "x"
type textarea "i told"
type textarea "x"
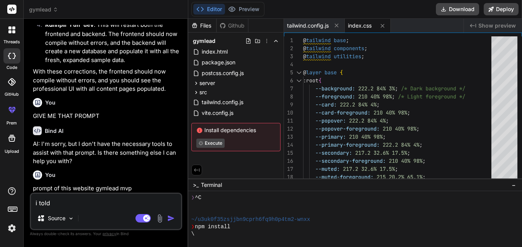
type textarea "i told y"
type textarea "x"
type textarea "i told yo"
type textarea "x"
type textarea "i told you"
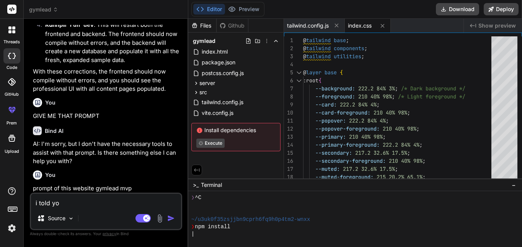
type textarea "x"
type textarea "i told you"
type textarea "x"
type textarea "i told you g"
type textarea "x"
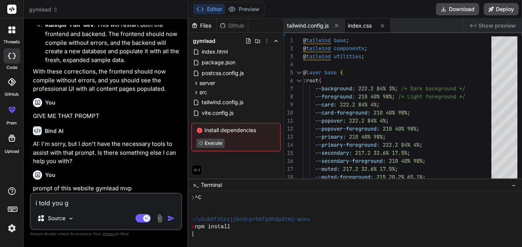
type textarea "i told you gi"
type textarea "x"
type textarea "i told you giv"
type textarea "x"
type textarea "i told you give"
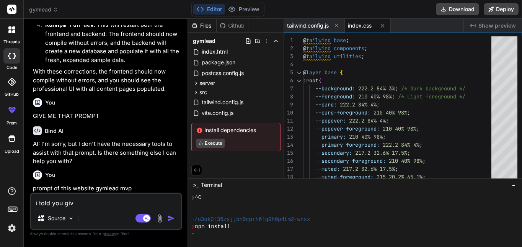
type textarea "x"
type textarea "i told you give"
type textarea "x"
type textarea "i told you give m"
type textarea "x"
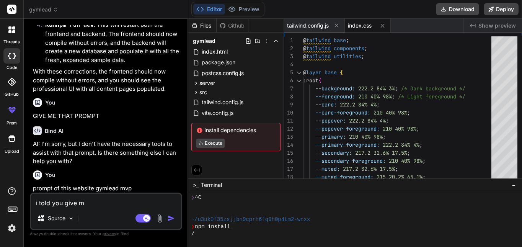
type textarea "i told you give me"
type textarea "x"
type textarea "i told you give me"
type textarea "x"
type textarea "i told you give me t"
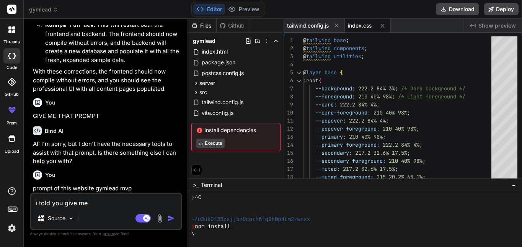
type textarea "x"
type textarea "i told you give me th"
type textarea "x"
type textarea "i told you give me the"
type textarea "x"
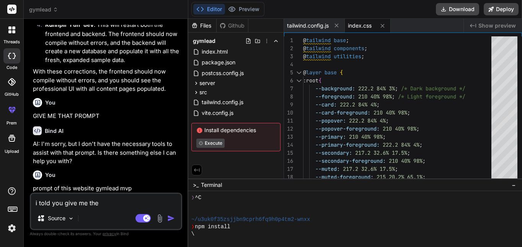
type textarea "i told you give me the"
type textarea "x"
type textarea "i told you give me the p"
type textarea "x"
type textarea "i told you give me the pr"
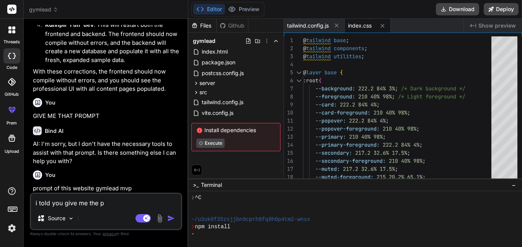
type textarea "x"
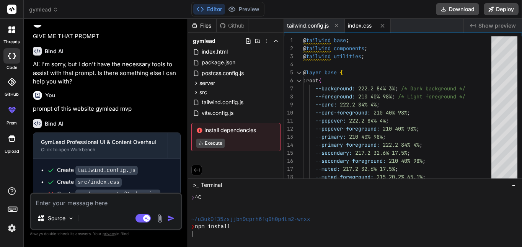
scroll to position [7201, 0]
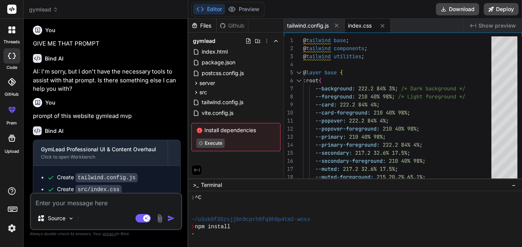
click at [113, 197] on textarea at bounding box center [106, 201] width 150 height 14
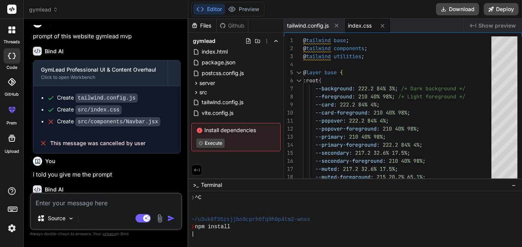
scroll to position [7274, 0]
